Goal: Task Accomplishment & Management: Manage account settings

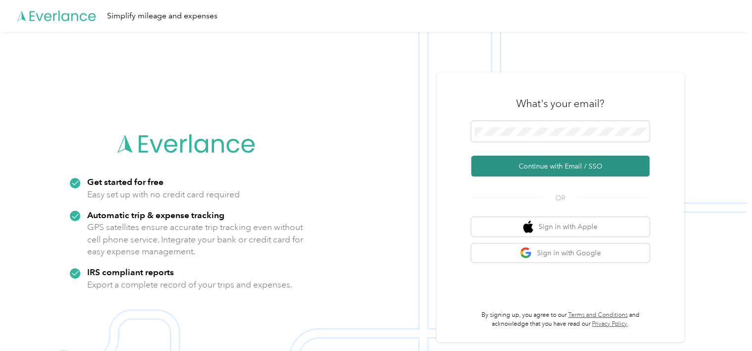
click at [567, 170] on button "Continue with Email / SSO" at bounding box center [560, 166] width 178 height 21
click at [565, 157] on button "Continue with Email / SSO" at bounding box center [560, 166] width 178 height 21
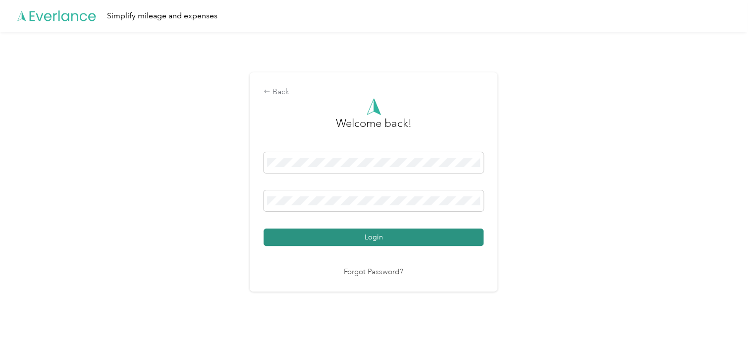
click at [374, 236] on button "Login" at bounding box center [374, 236] width 220 height 17
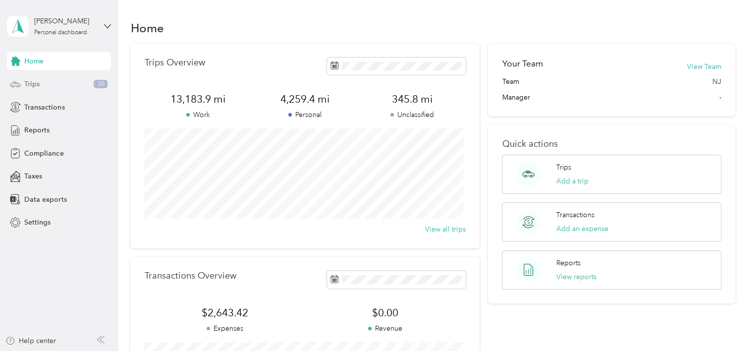
click at [50, 88] on div "Trips 30" at bounding box center [59, 84] width 104 height 18
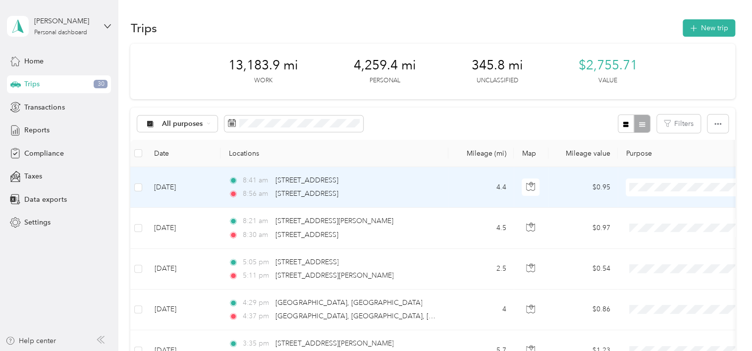
click at [661, 226] on li "Personal" at bounding box center [687, 222] width 123 height 17
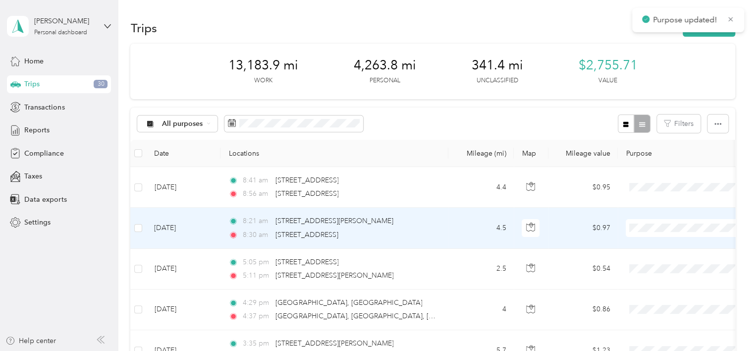
click at [662, 232] on span at bounding box center [687, 228] width 123 height 18
click at [664, 262] on span "Personal" at bounding box center [697, 261] width 92 height 10
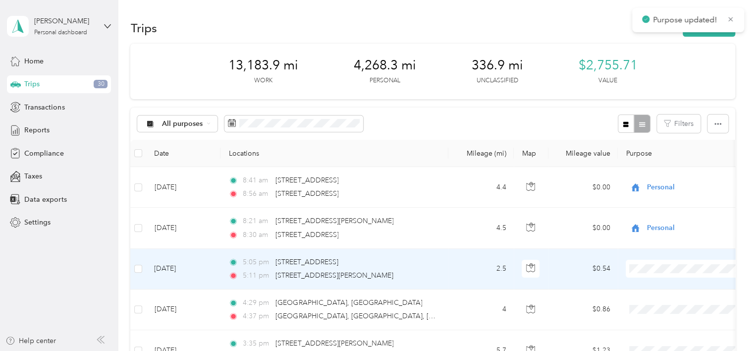
click at [666, 303] on span "Personal" at bounding box center [697, 304] width 92 height 10
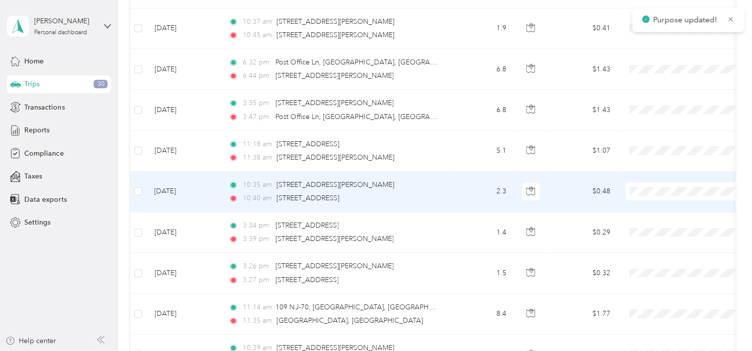
scroll to position [495, 0]
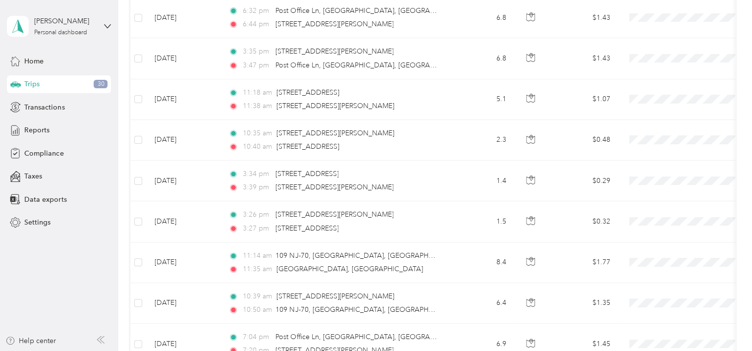
click at [82, 271] on aside "[PERSON_NAME] Personal dashboard Home Trips 30 Transactions Reports Compliance …" at bounding box center [59, 175] width 118 height 351
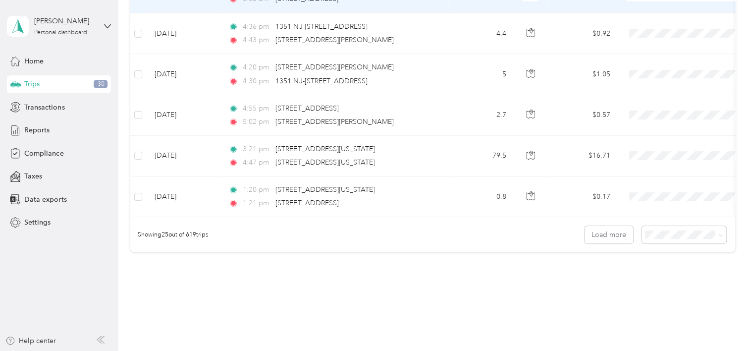
scroll to position [991, 0]
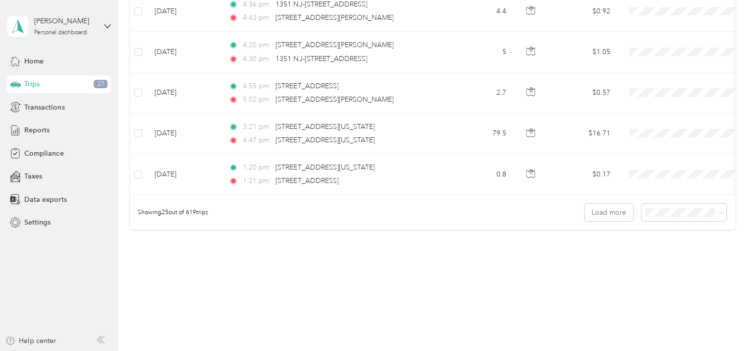
click at [677, 253] on span "50 per load" at bounding box center [664, 252] width 37 height 8
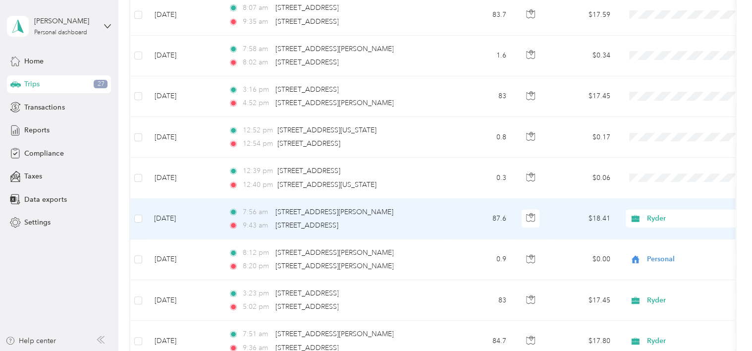
scroll to position [1189, 0]
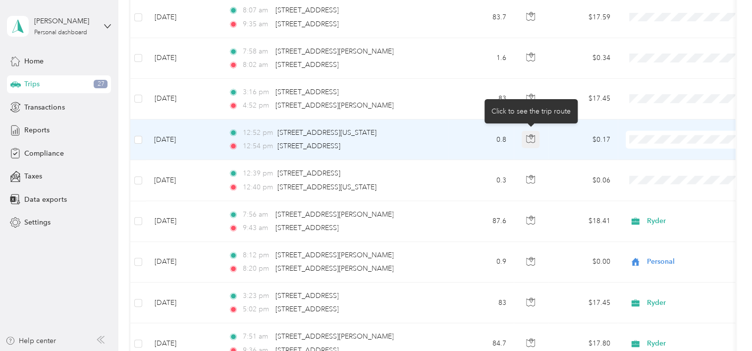
click at [536, 135] on button "button" at bounding box center [531, 140] width 18 height 18
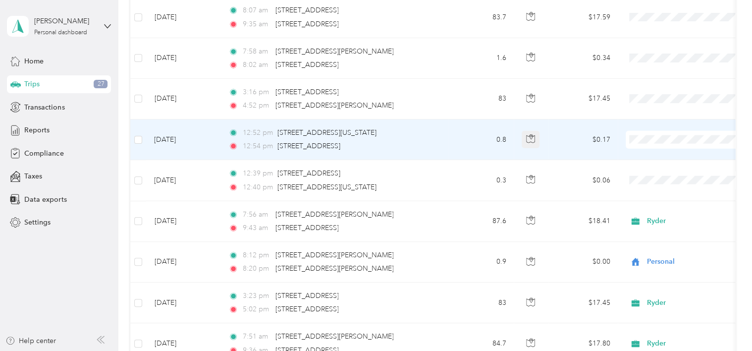
click at [536, 135] on button "button" at bounding box center [531, 140] width 18 height 18
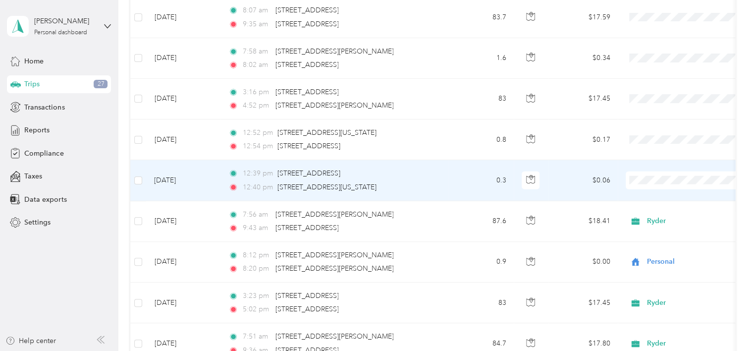
click at [667, 214] on span "Personal" at bounding box center [697, 213] width 92 height 10
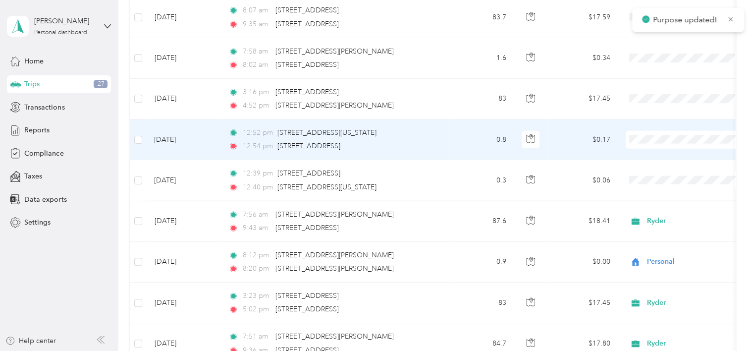
click at [669, 170] on span "Personal" at bounding box center [697, 172] width 92 height 10
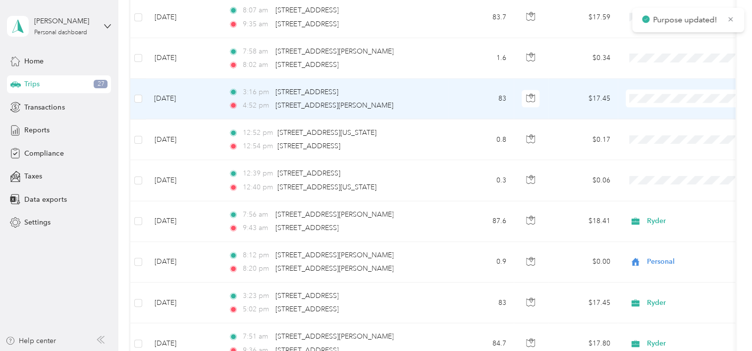
click at [656, 118] on li "Ryder" at bounding box center [687, 114] width 123 height 17
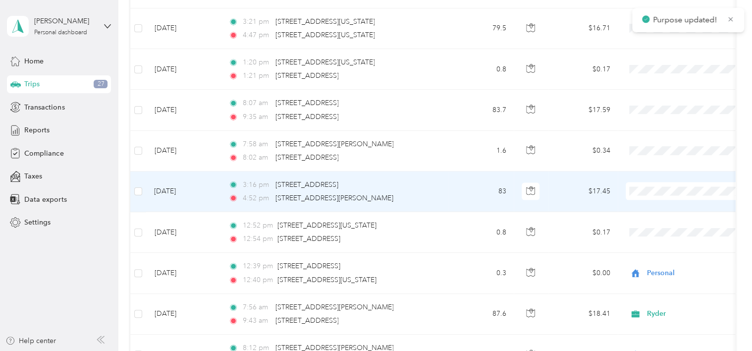
scroll to position [1090, 0]
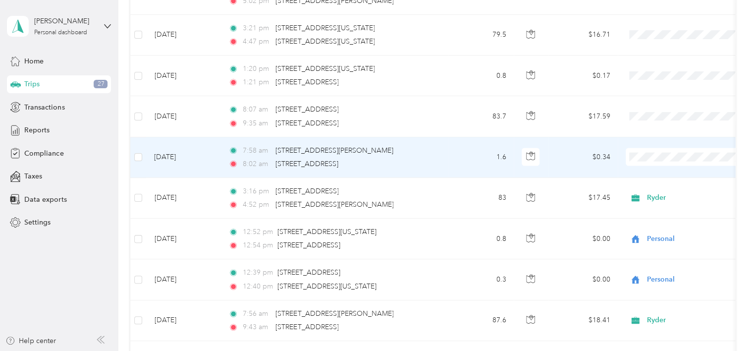
click at [646, 191] on span "Personal" at bounding box center [687, 190] width 109 height 10
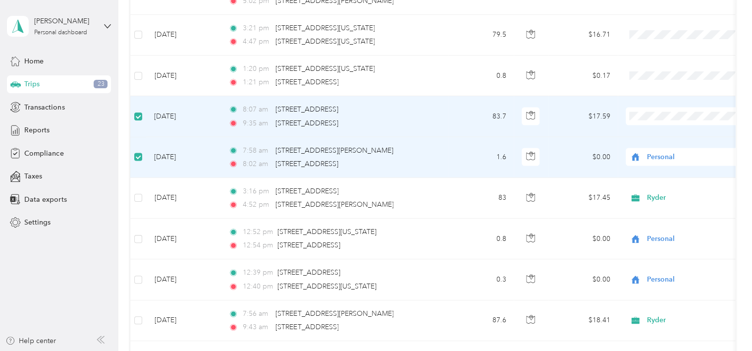
click at [632, 153] on icon at bounding box center [635, 157] width 12 height 8
click at [645, 166] on li "Ryder" at bounding box center [687, 172] width 123 height 17
click at [657, 135] on span "Ryder" at bounding box center [697, 130] width 92 height 10
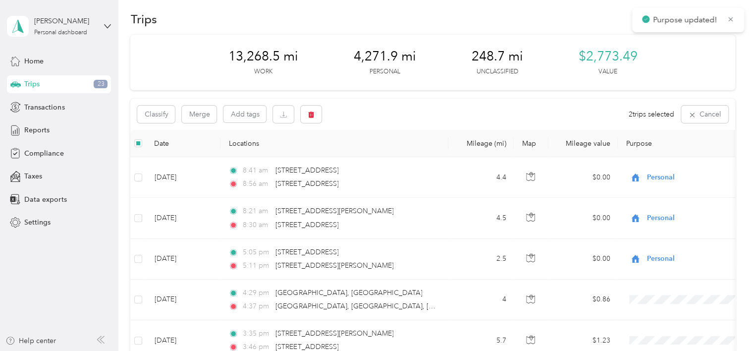
scroll to position [0, 0]
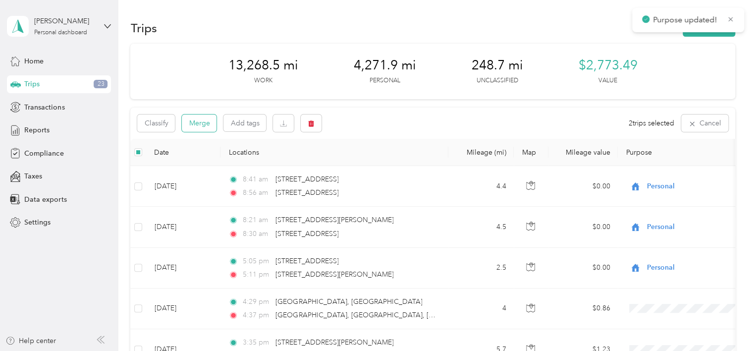
click at [203, 125] on button "Merge" at bounding box center [199, 122] width 35 height 17
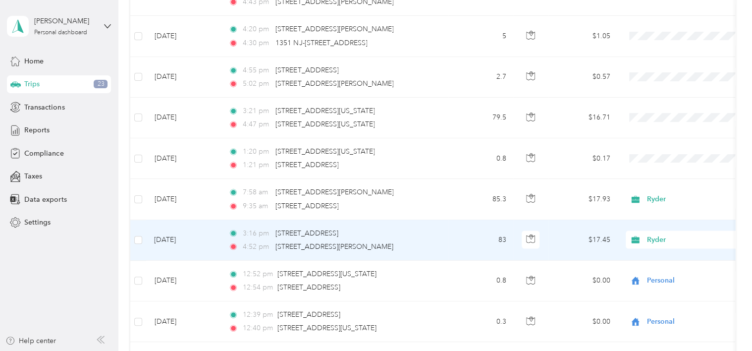
scroll to position [941, 0]
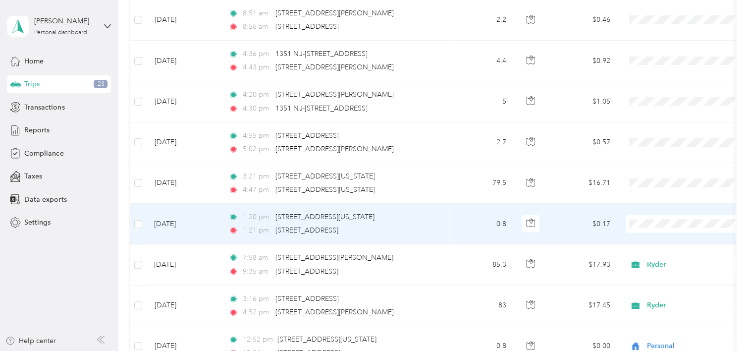
click at [668, 259] on li "Personal" at bounding box center [687, 256] width 123 height 17
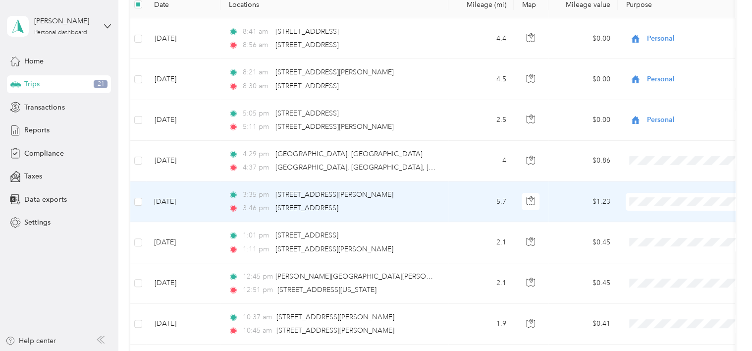
scroll to position [0, 0]
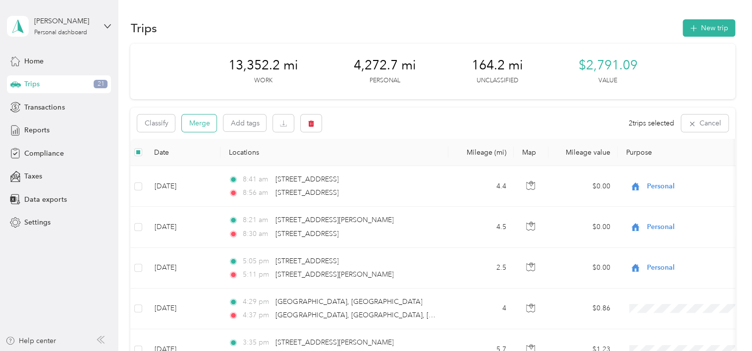
click at [200, 126] on button "Merge" at bounding box center [199, 122] width 35 height 17
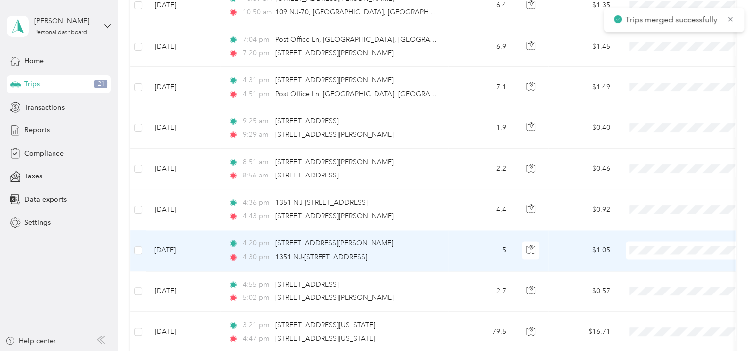
scroll to position [941, 0]
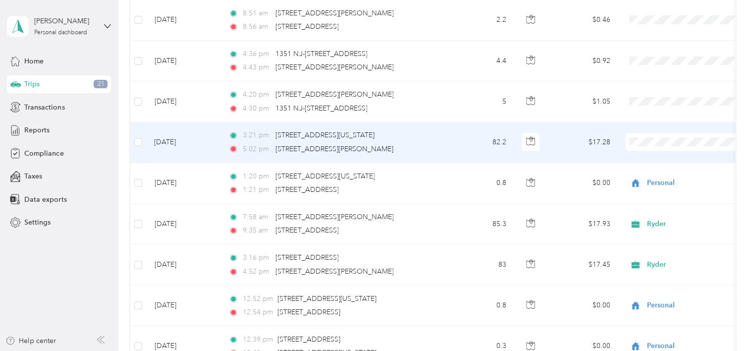
click at [666, 145] on span at bounding box center [687, 142] width 123 height 18
click at [668, 173] on span "Personal" at bounding box center [697, 175] width 92 height 10
click at [663, 159] on span "Ryder" at bounding box center [697, 158] width 92 height 10
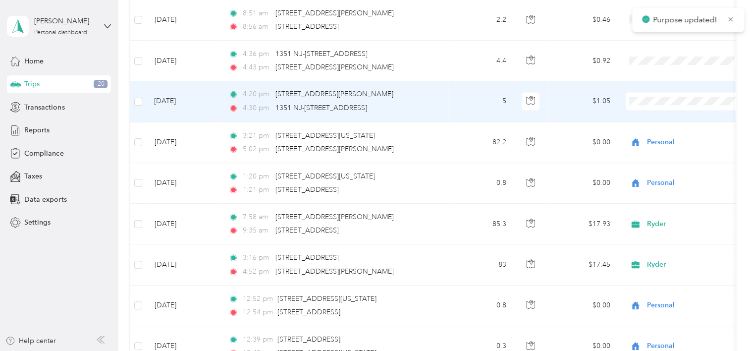
click at [651, 132] on span "Personal" at bounding box center [697, 135] width 92 height 10
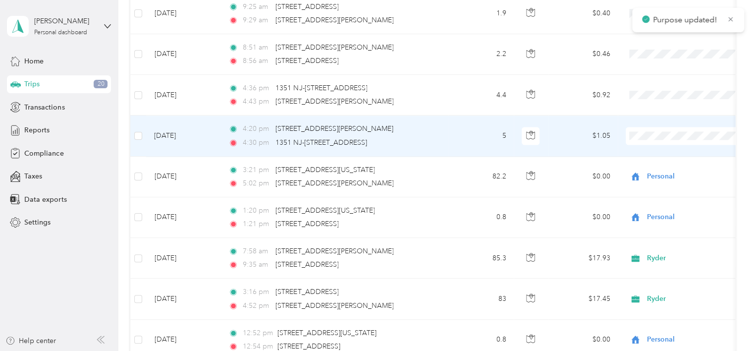
scroll to position [892, 0]
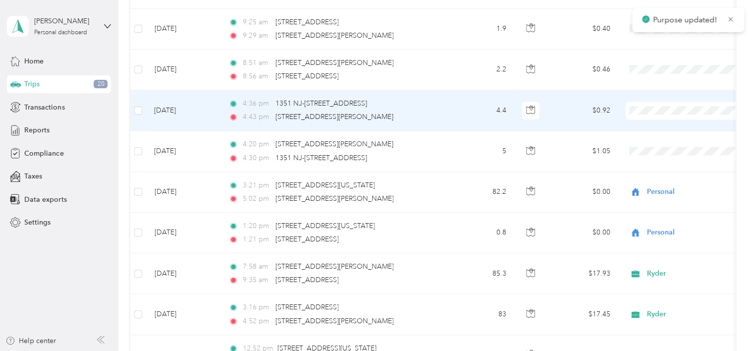
click at [657, 142] on span "Personal" at bounding box center [697, 144] width 92 height 10
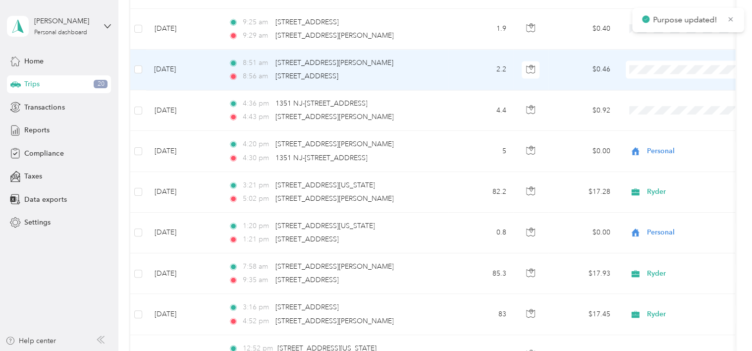
click at [658, 72] on span at bounding box center [687, 69] width 123 height 18
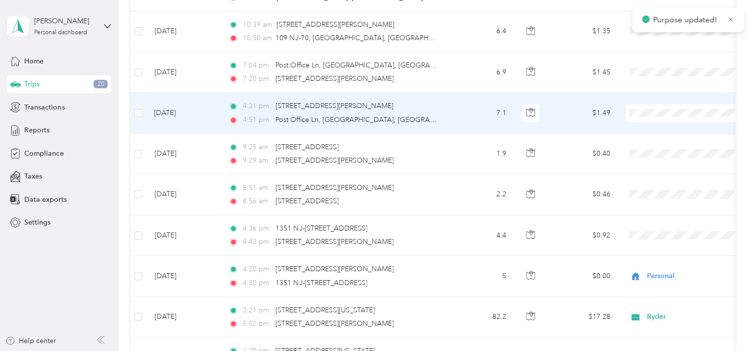
scroll to position [743, 0]
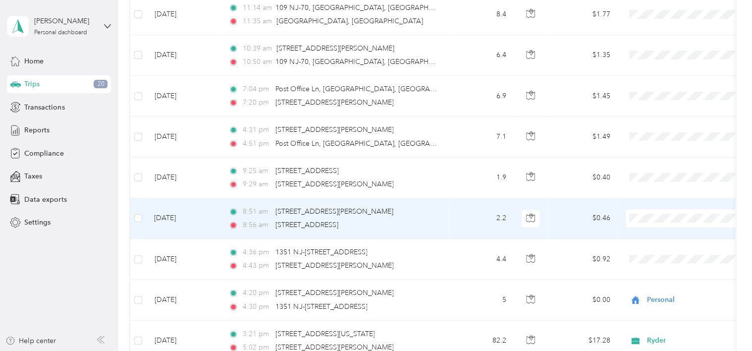
click at [674, 248] on span "Personal" at bounding box center [697, 252] width 92 height 10
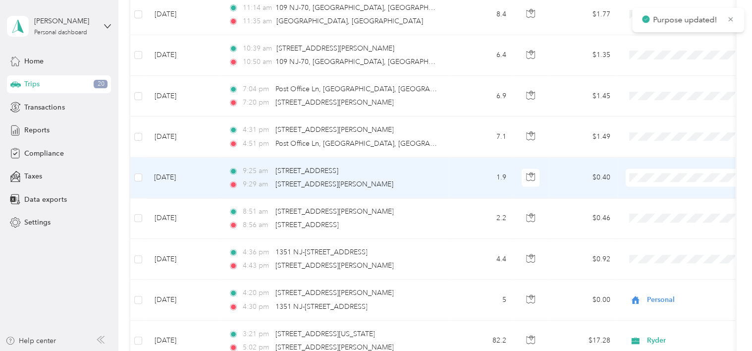
click at [648, 204] on li "Personal" at bounding box center [687, 210] width 123 height 17
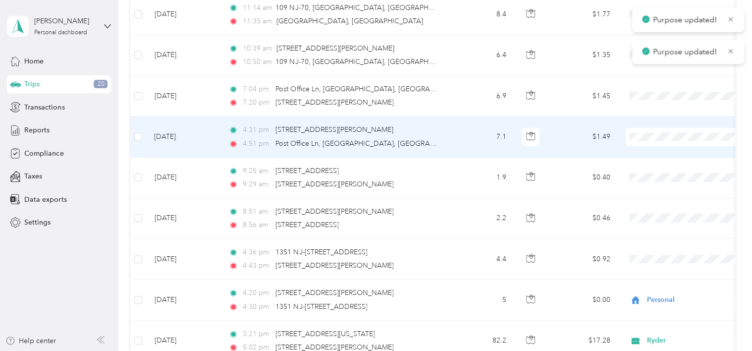
click at [672, 166] on span "Personal" at bounding box center [697, 167] width 92 height 10
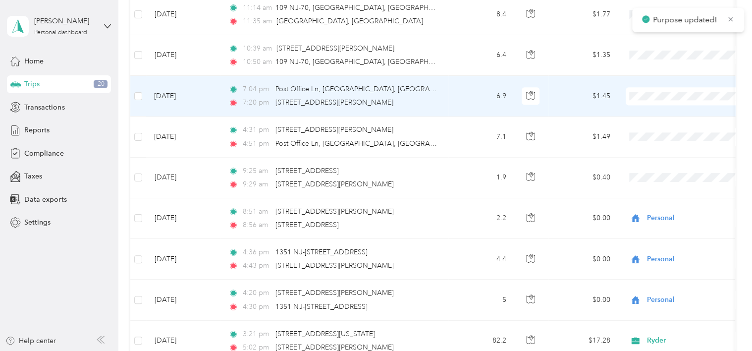
click at [655, 128] on span "Personal" at bounding box center [697, 130] width 92 height 10
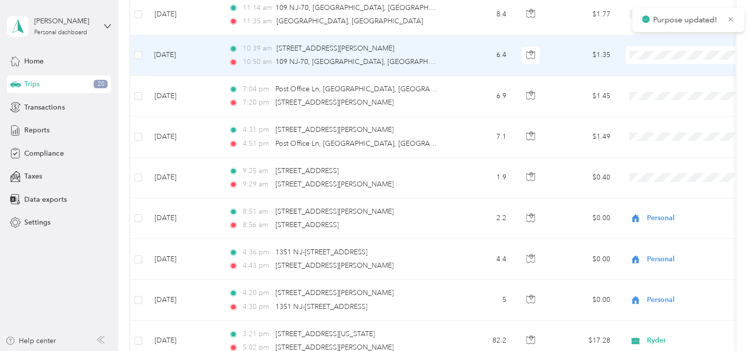
click at [667, 84] on span "Personal" at bounding box center [697, 89] width 92 height 10
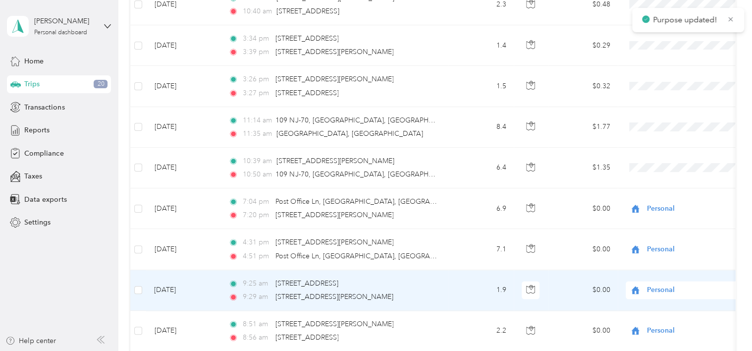
scroll to position [644, 0]
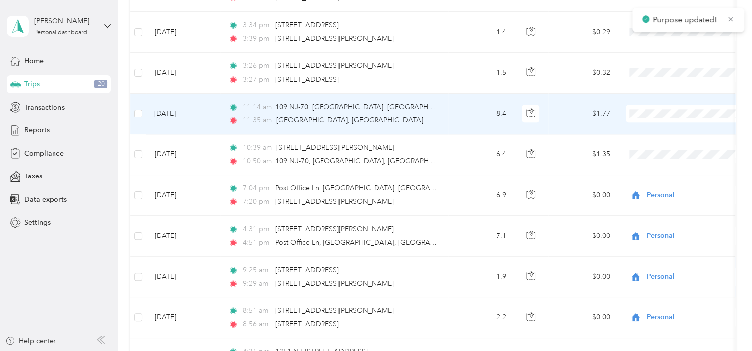
click at [663, 144] on span "Personal" at bounding box center [697, 148] width 92 height 10
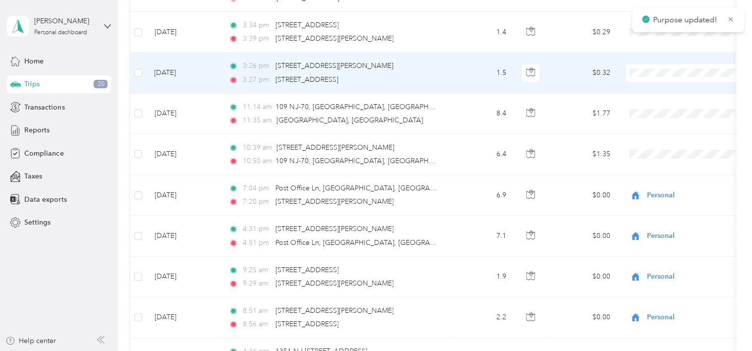
click at [672, 109] on span "Personal" at bounding box center [697, 107] width 92 height 10
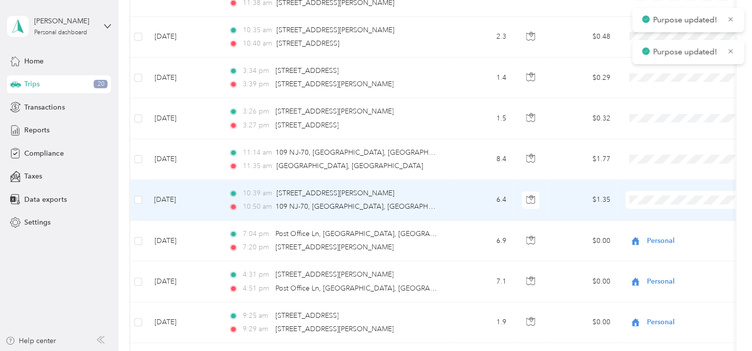
scroll to position [495, 0]
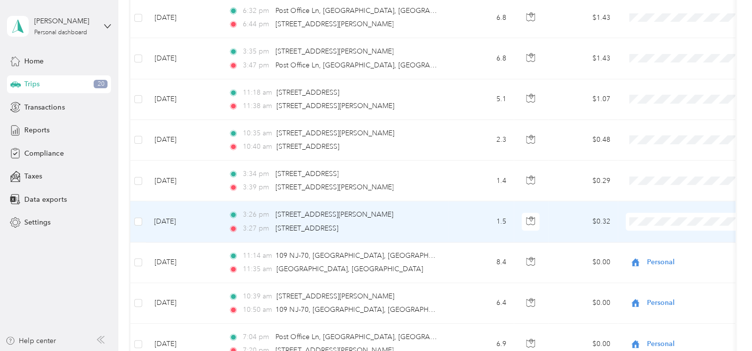
click at [660, 253] on span "Personal" at bounding box center [697, 256] width 92 height 10
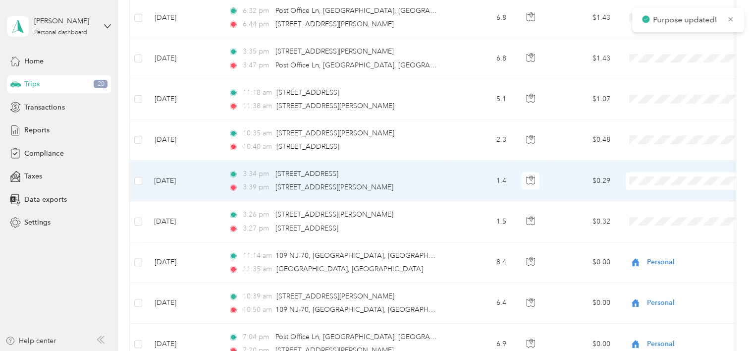
click at [646, 219] on li "Personal" at bounding box center [687, 215] width 123 height 17
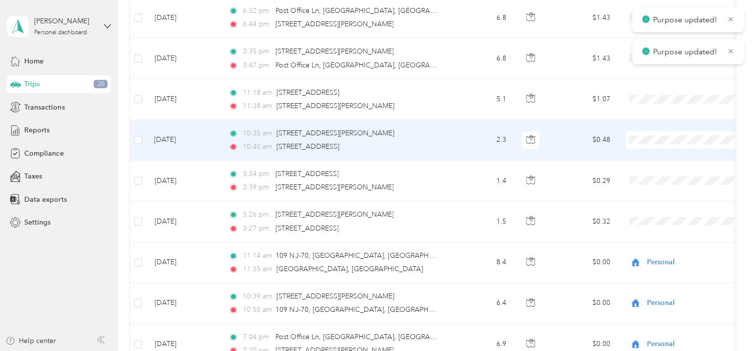
click at [668, 170] on span "Personal" at bounding box center [697, 174] width 92 height 10
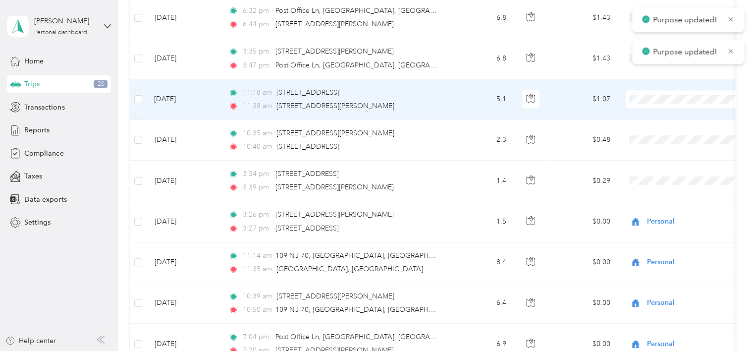
click at [678, 133] on span "Personal" at bounding box center [697, 134] width 92 height 10
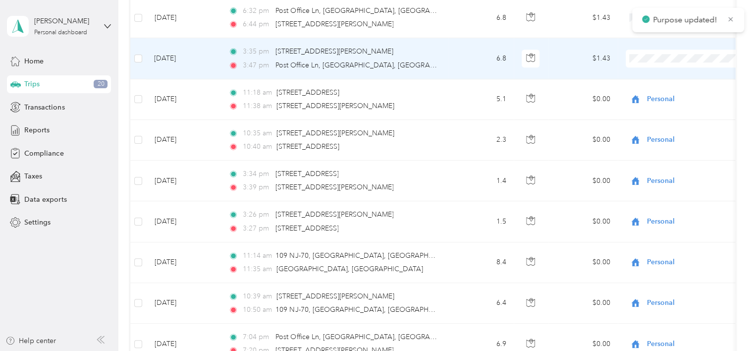
click at [655, 88] on span "Personal" at bounding box center [697, 93] width 92 height 10
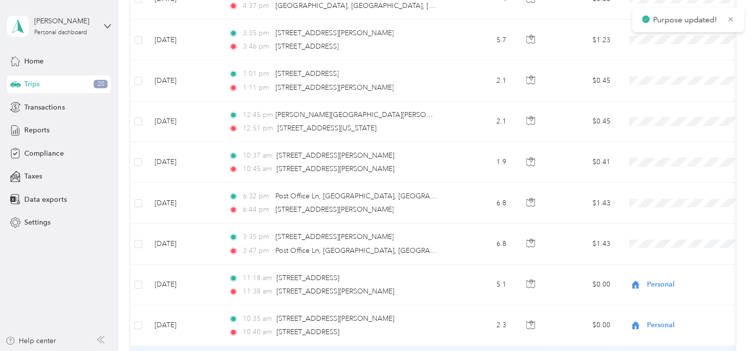
scroll to position [297, 0]
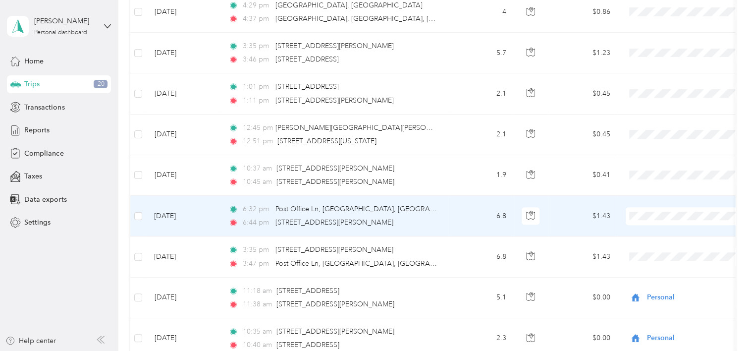
click at [677, 250] on span "Personal" at bounding box center [697, 250] width 92 height 10
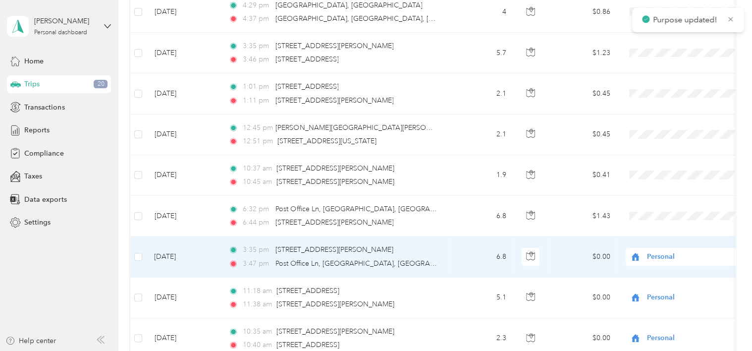
click at [666, 256] on span "Personal" at bounding box center [692, 256] width 91 height 11
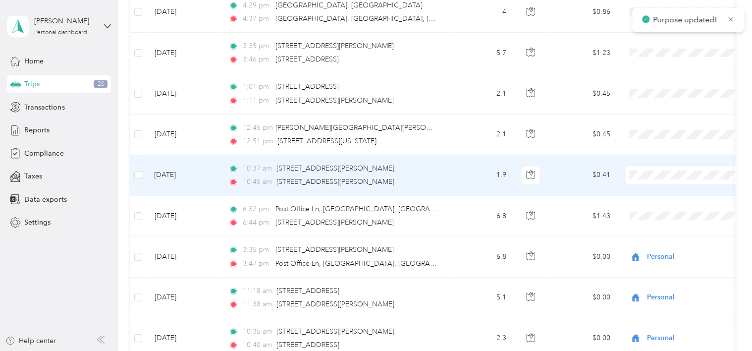
click at [677, 206] on span "Personal" at bounding box center [697, 210] width 92 height 10
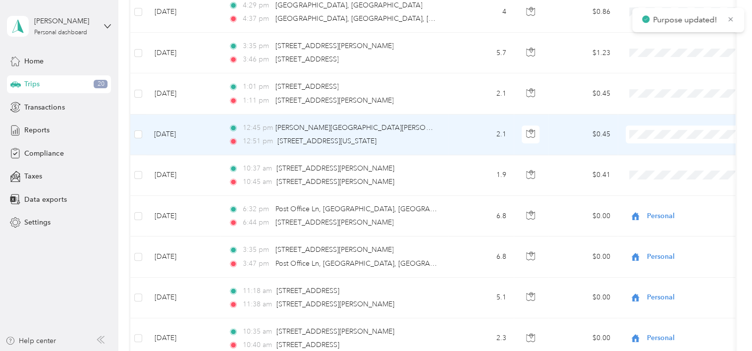
click at [690, 172] on li "Personal" at bounding box center [687, 169] width 123 height 17
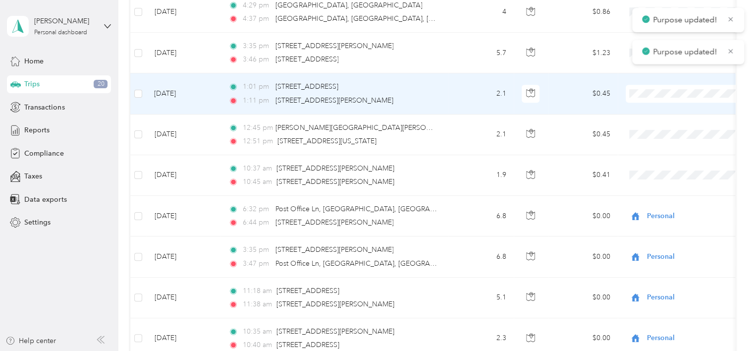
click at [693, 127] on span "Personal" at bounding box center [697, 128] width 92 height 10
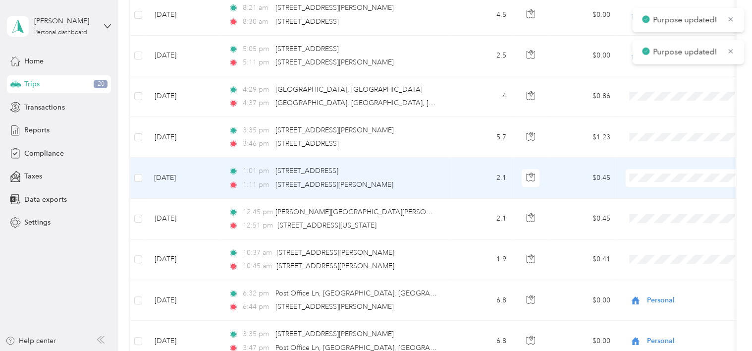
scroll to position [198, 0]
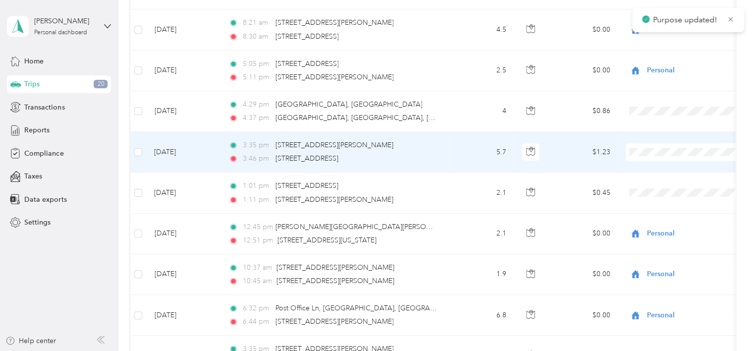
click at [675, 182] on span "Personal" at bounding box center [697, 187] width 92 height 10
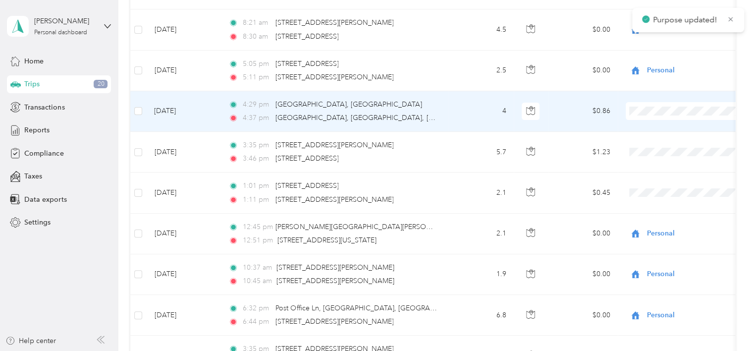
click at [672, 143] on span "Personal" at bounding box center [697, 146] width 92 height 10
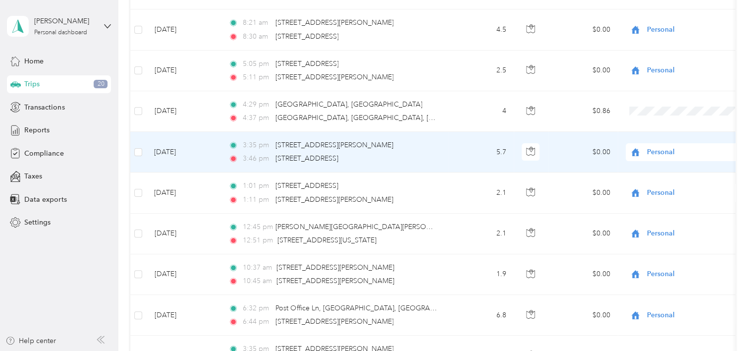
scroll to position [0, 0]
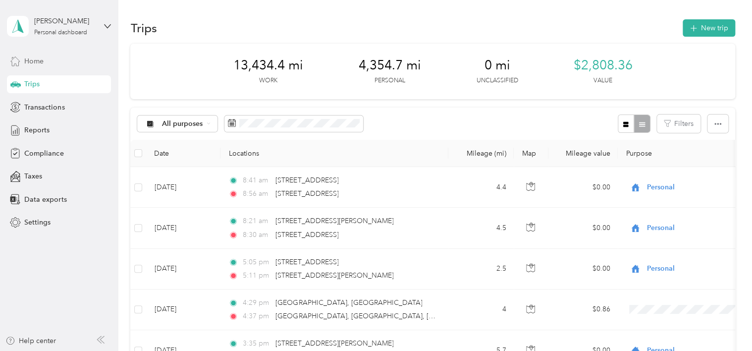
click at [62, 64] on div "Home" at bounding box center [59, 61] width 104 height 18
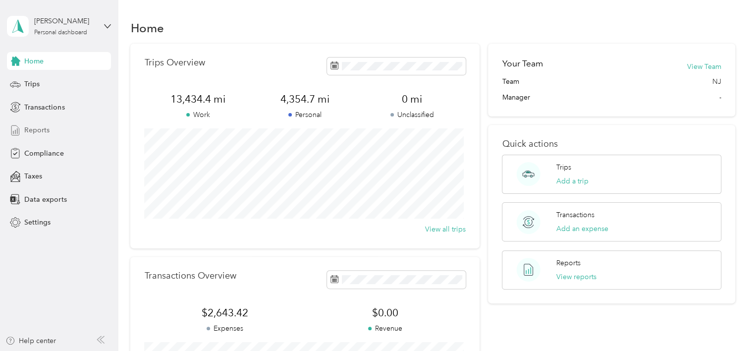
click at [53, 135] on div "Reports" at bounding box center [59, 130] width 104 height 18
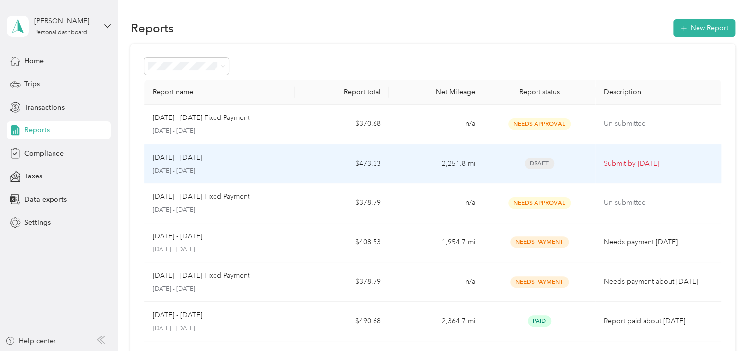
click at [320, 170] on td "$473.33" at bounding box center [342, 164] width 94 height 40
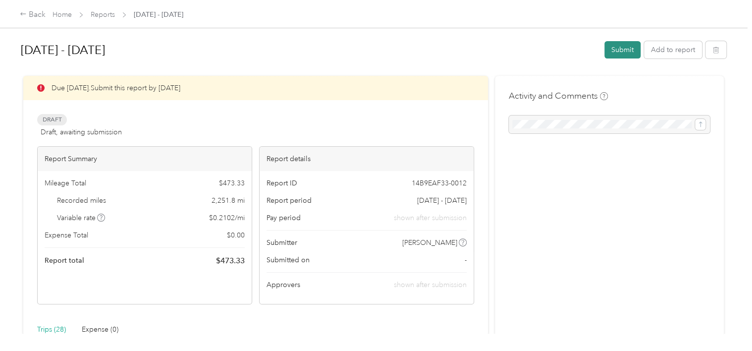
click at [623, 51] on button "Submit" at bounding box center [622, 49] width 36 height 17
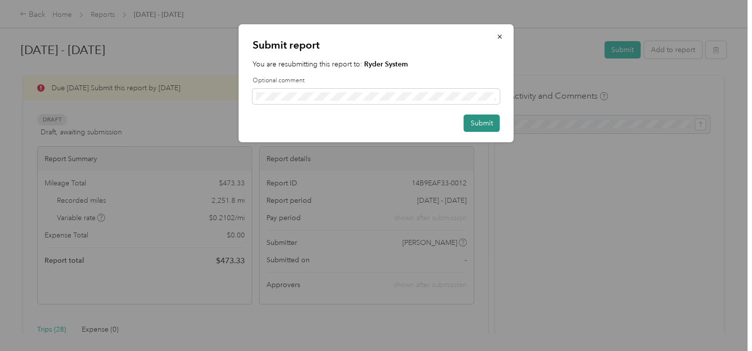
click at [478, 127] on button "Submit" at bounding box center [482, 122] width 36 height 17
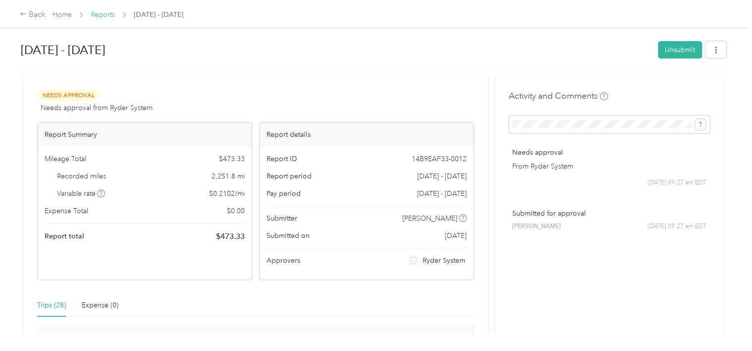
click at [96, 14] on link "Reports" at bounding box center [103, 14] width 24 height 8
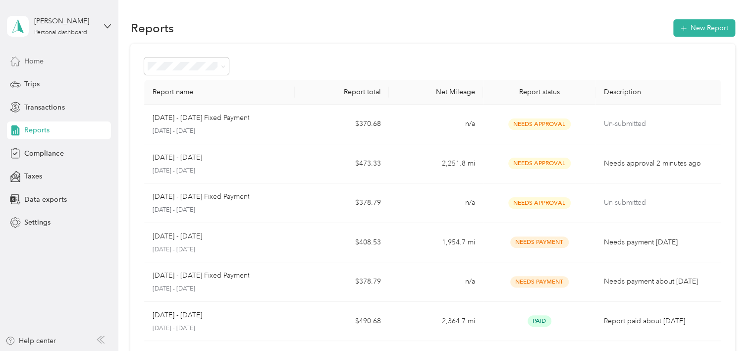
click at [50, 63] on div "Home" at bounding box center [59, 61] width 104 height 18
